Goal: Information Seeking & Learning: Find specific fact

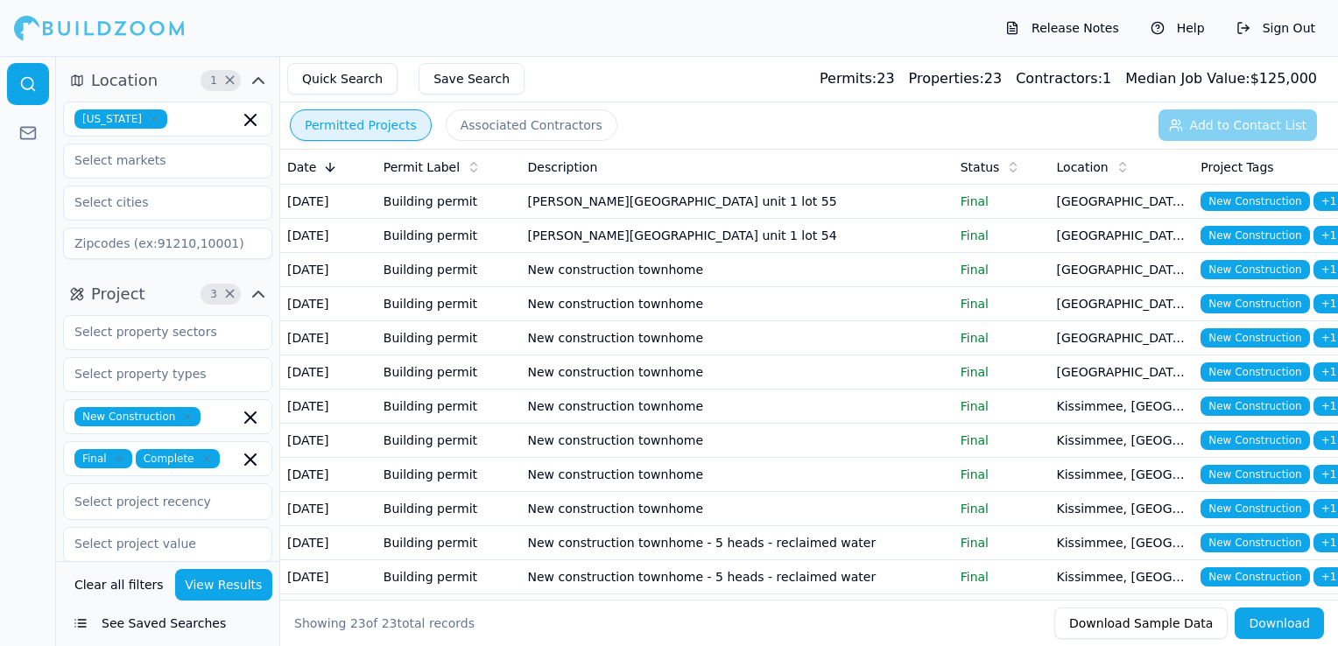
click at [149, 115] on icon "button" at bounding box center [154, 119] width 11 height 11
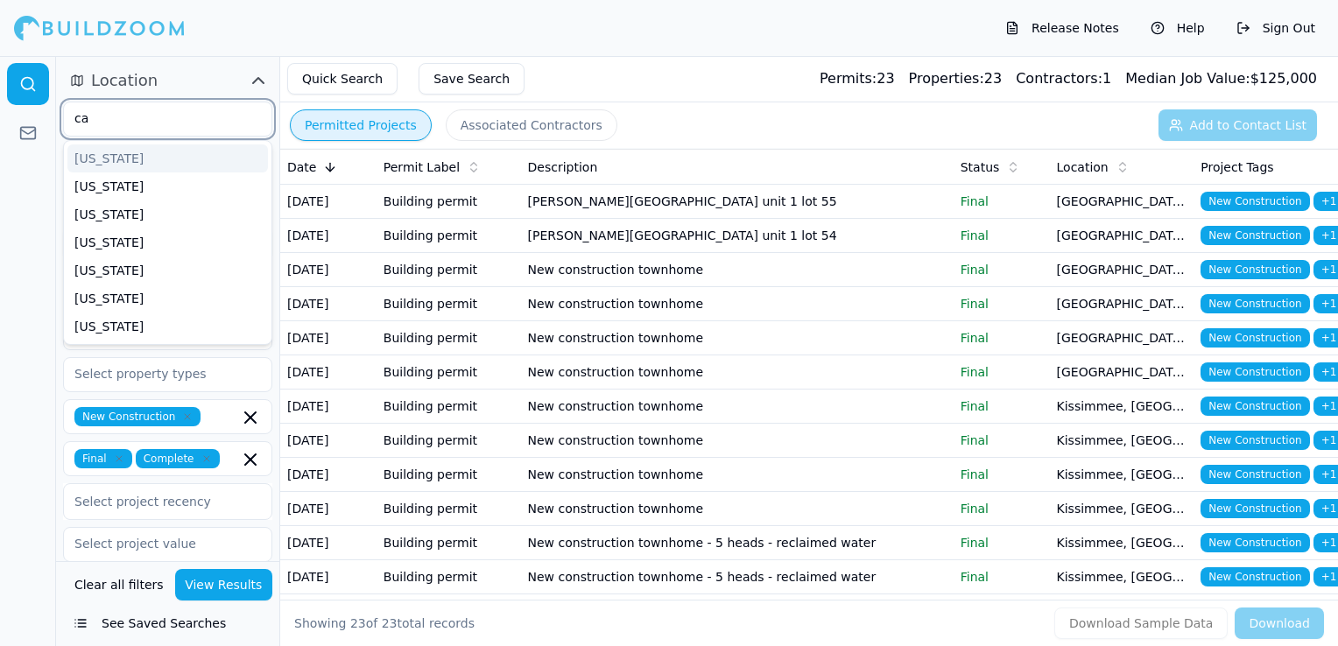
type input "cal"
click at [131, 151] on div "[US_STATE]" at bounding box center [167, 158] width 200 height 28
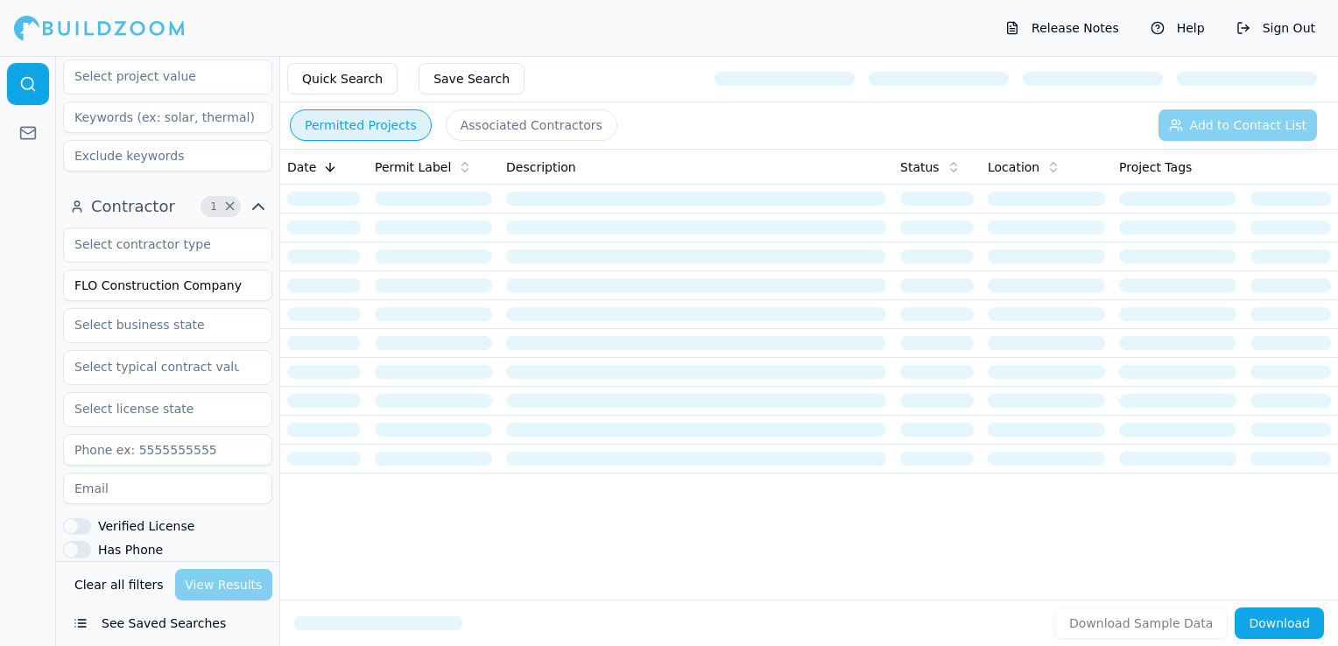
scroll to position [438, 0]
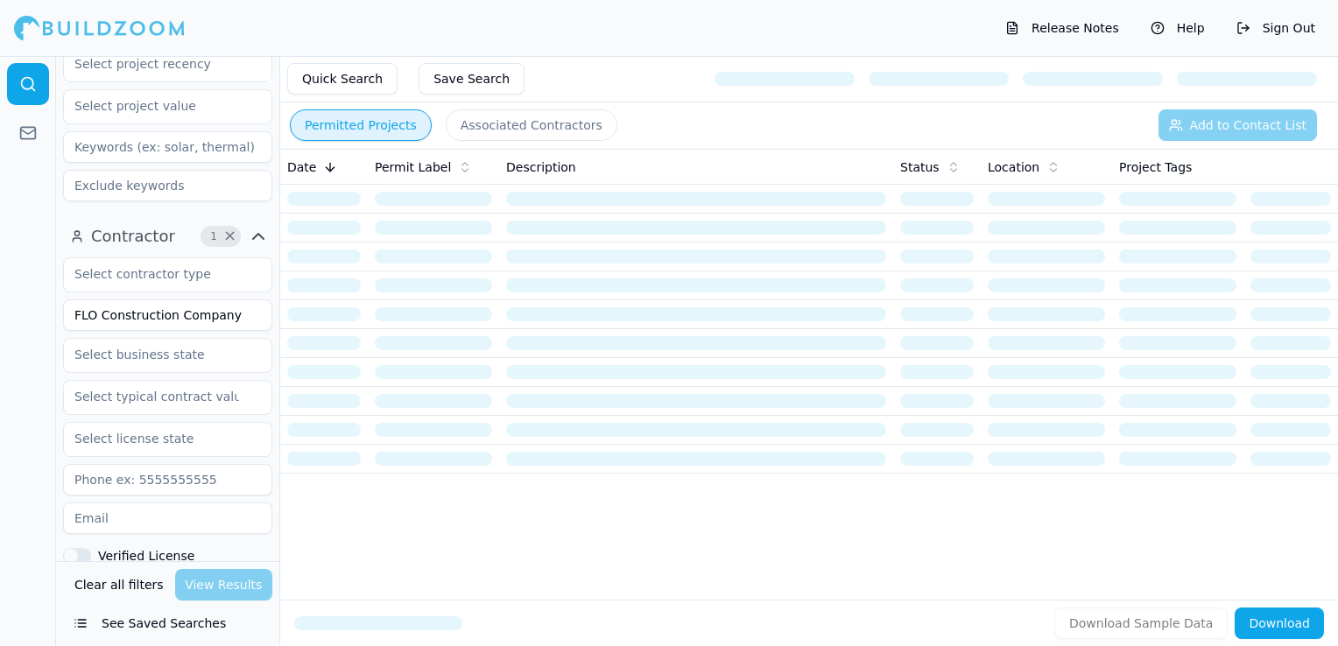
drag, startPoint x: 234, startPoint y: 319, endPoint x: 55, endPoint y: 312, distance: 178.7
click at [55, 312] on div "Location 1 × [US_STATE] Project 3 × New Construction Final Complete Select proj…" at bounding box center [669, 351] width 1338 height 590
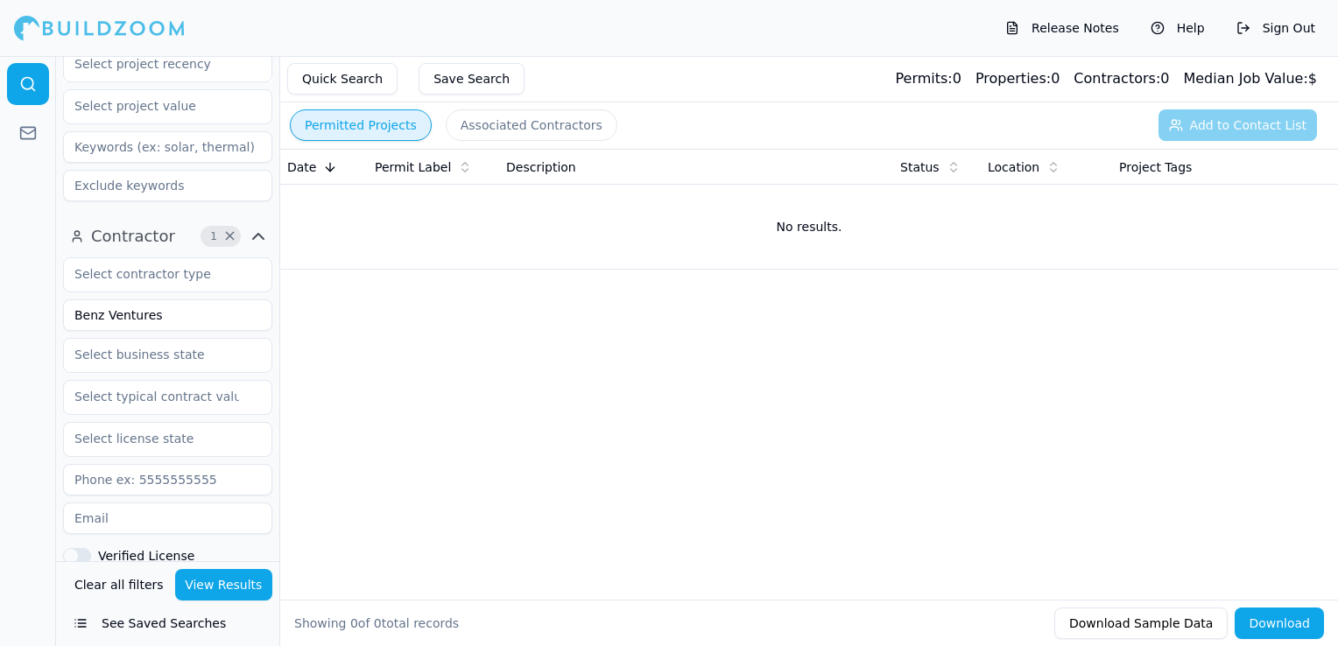
drag, startPoint x: 165, startPoint y: 323, endPoint x: 67, endPoint y: 313, distance: 98.5
click at [67, 313] on input "Benz Ventures" at bounding box center [167, 315] width 209 height 32
type input "[PERSON_NAME]"
click at [209, 596] on button "View Results" at bounding box center [224, 585] width 98 height 32
